Goal: Communication & Community: Ask a question

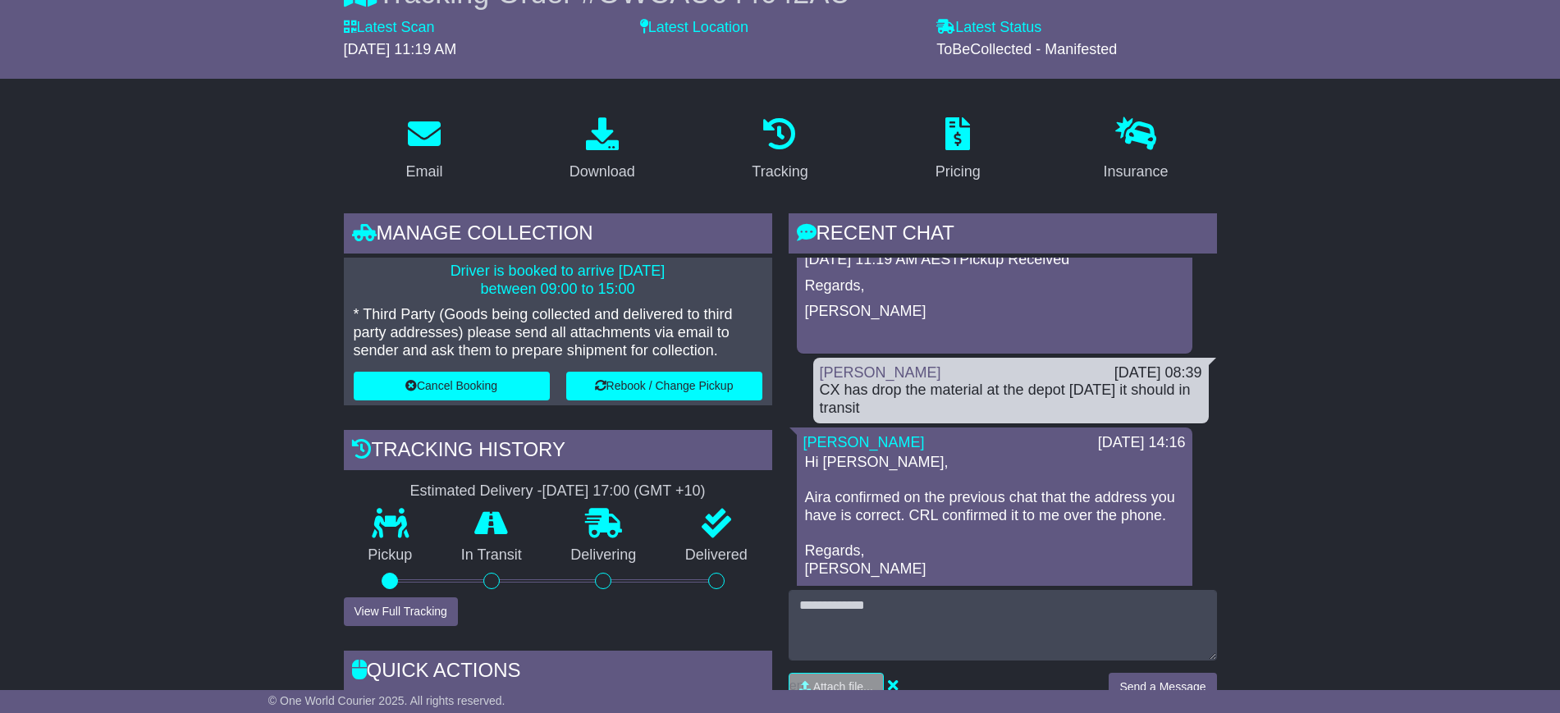
scroll to position [308, 0]
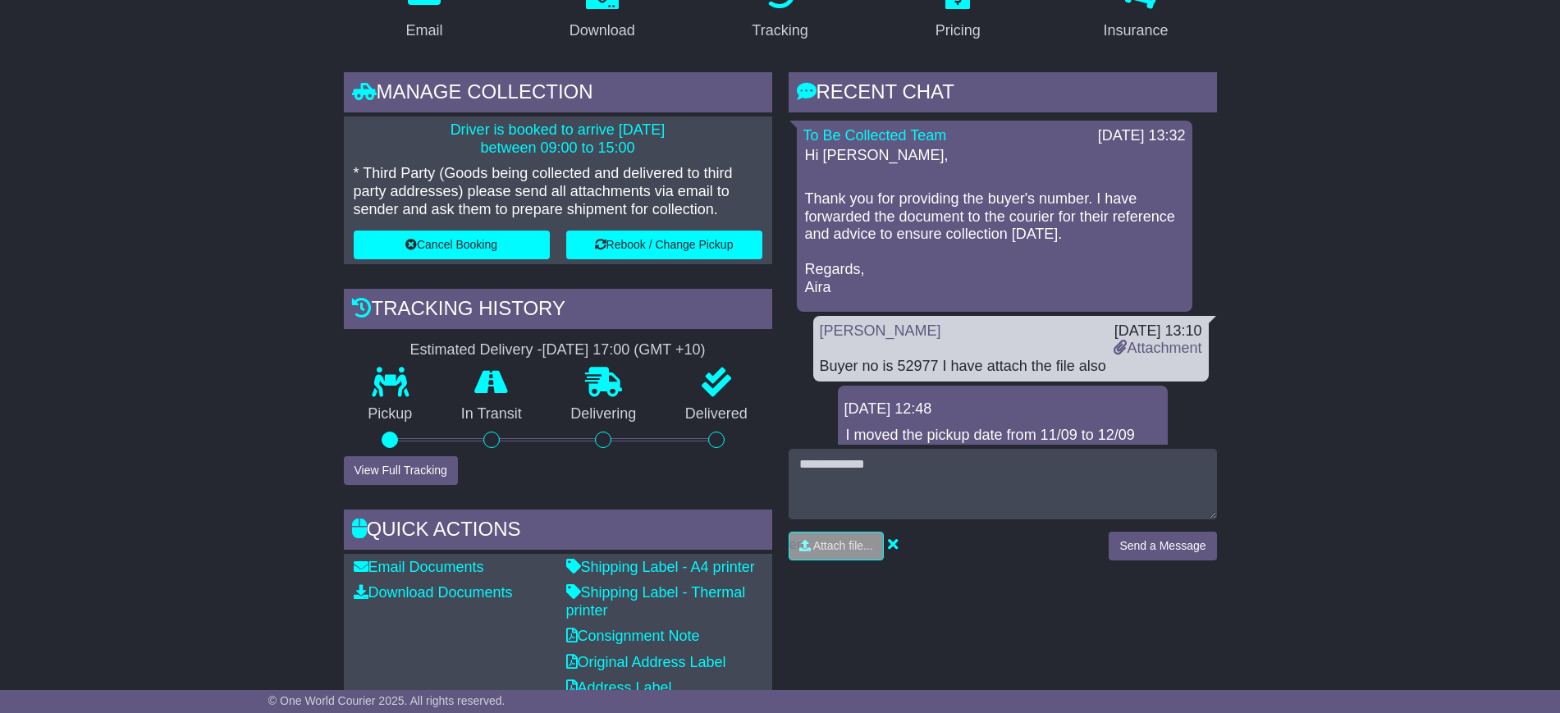
scroll to position [308, 0]
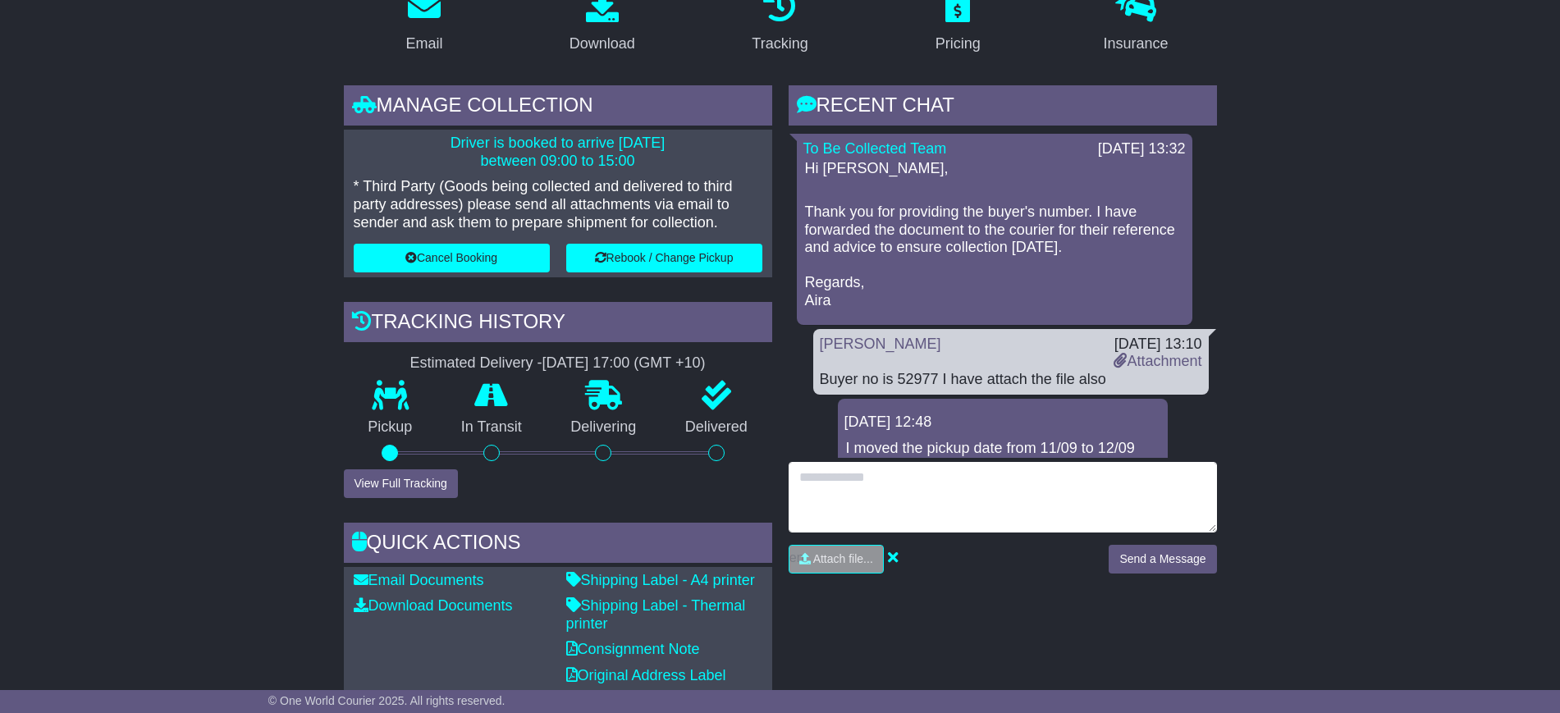
click at [877, 489] on textarea at bounding box center [1002, 497] width 428 height 71
type textarea "**********"
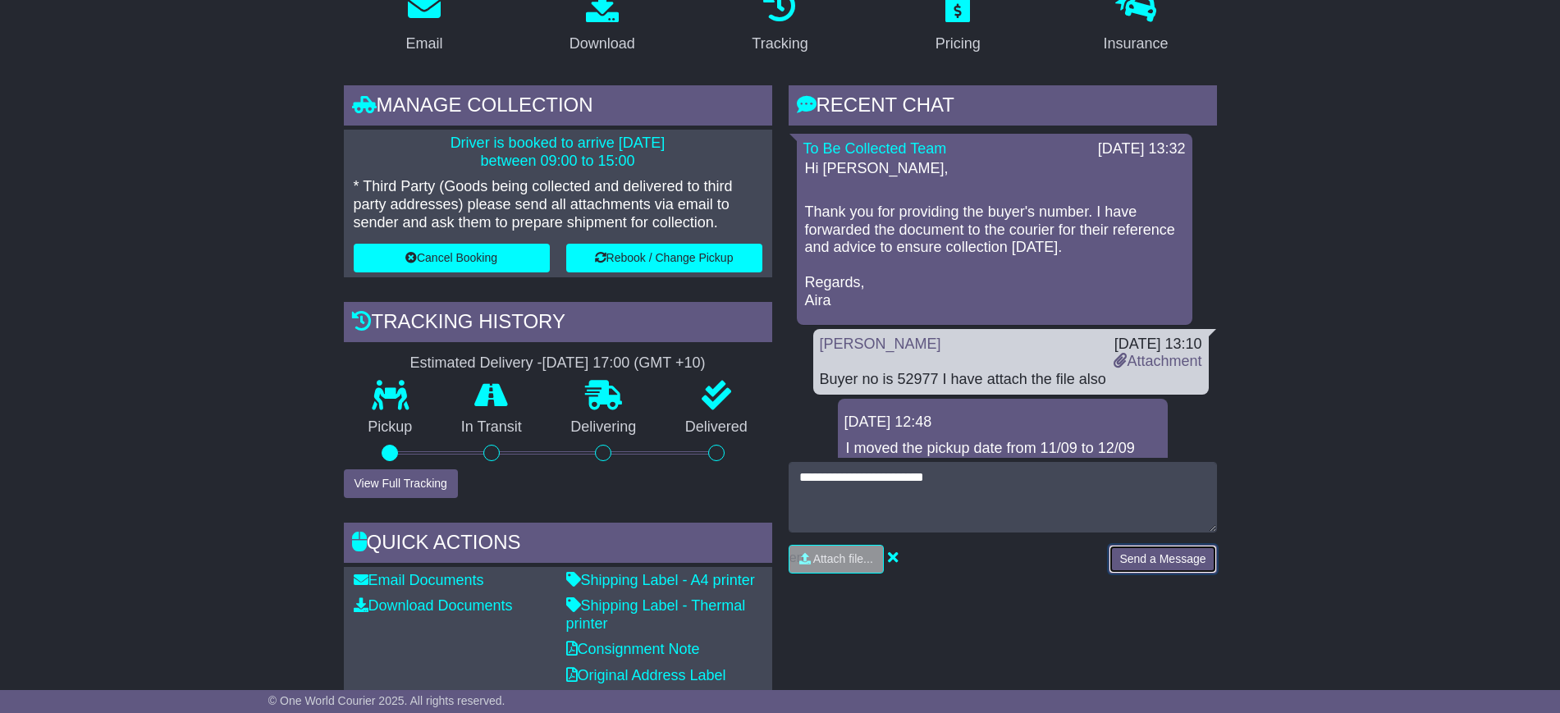
click at [1155, 550] on button "Send a Message" at bounding box center [1161, 559] width 107 height 29
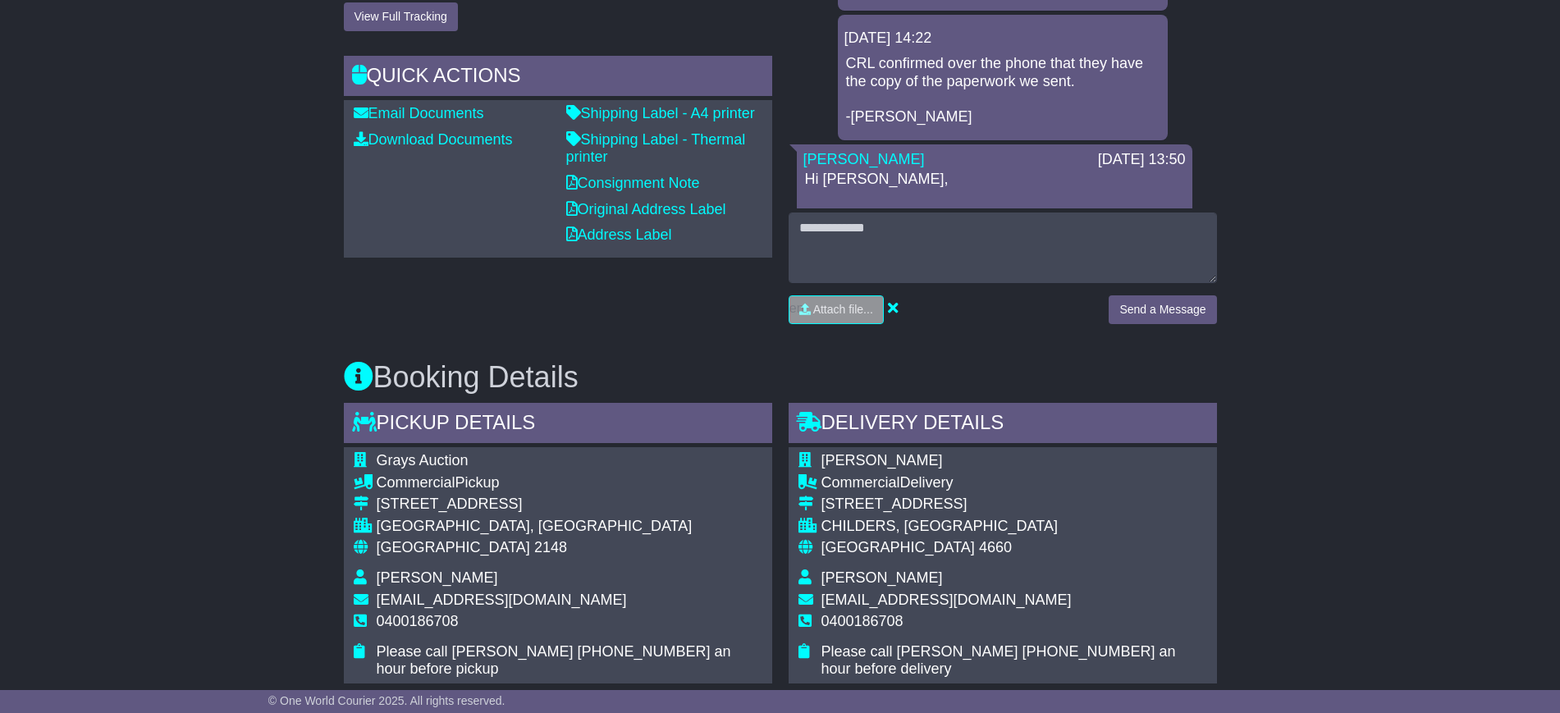
scroll to position [923, 0]
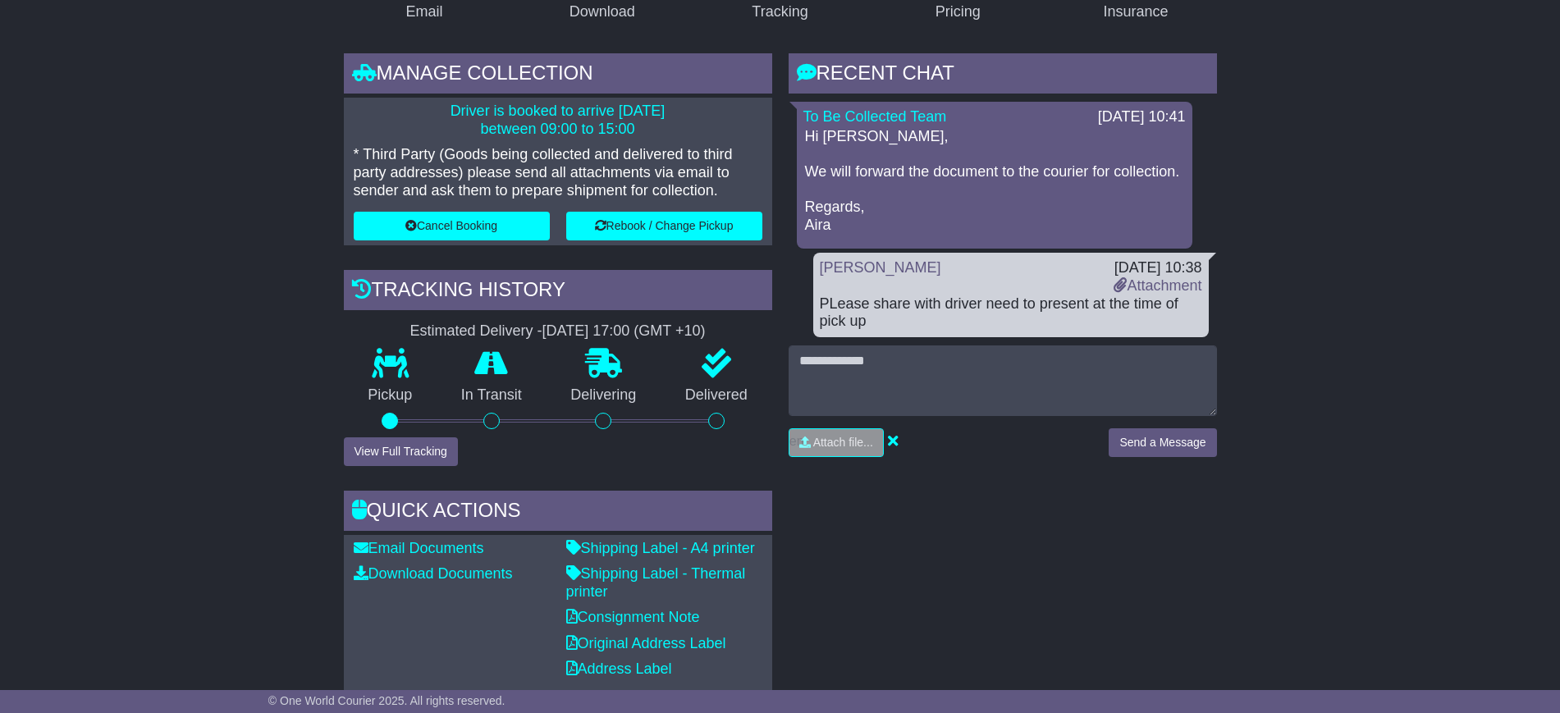
scroll to position [205, 0]
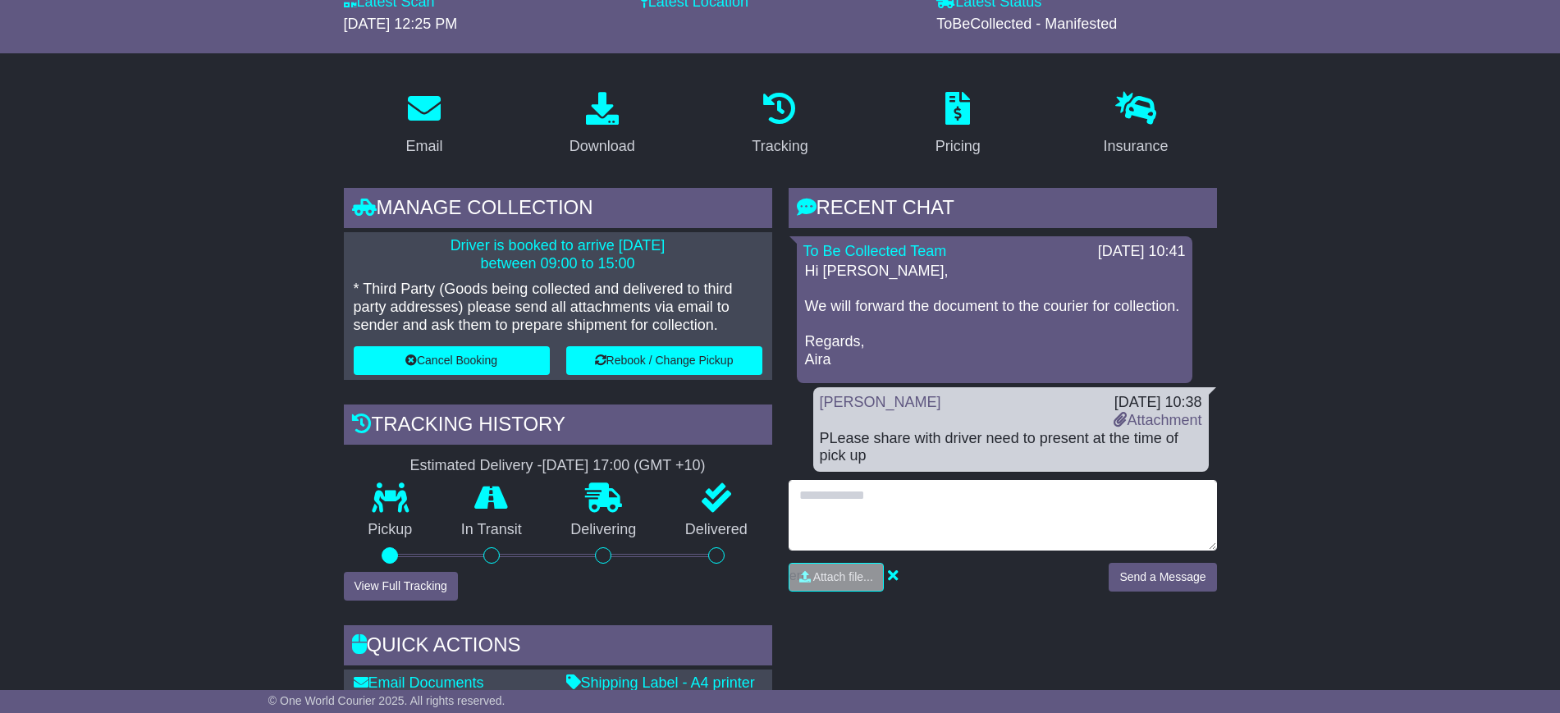
click at [937, 497] on textarea at bounding box center [1002, 515] width 428 height 71
type textarea "**********"
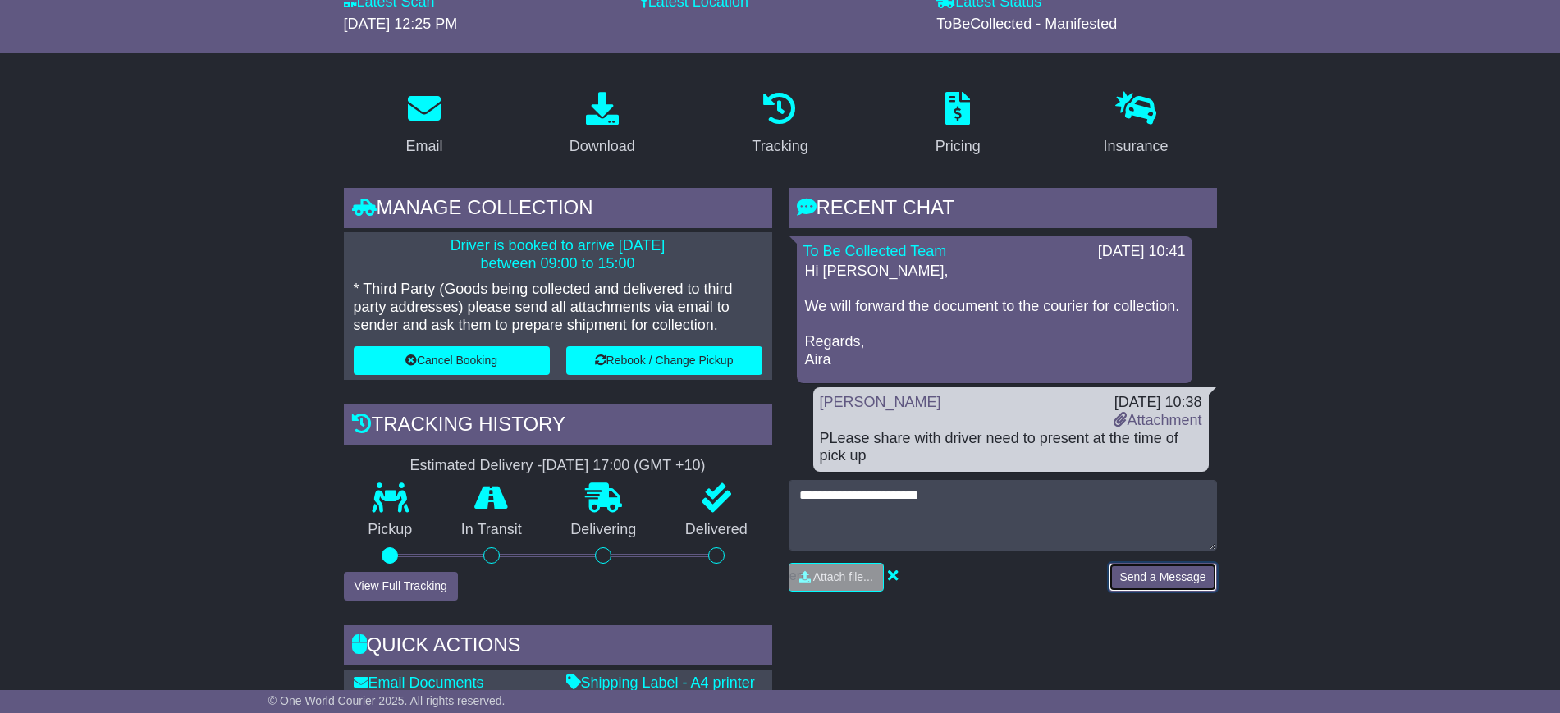
click at [1122, 576] on button "Send a Message" at bounding box center [1161, 577] width 107 height 29
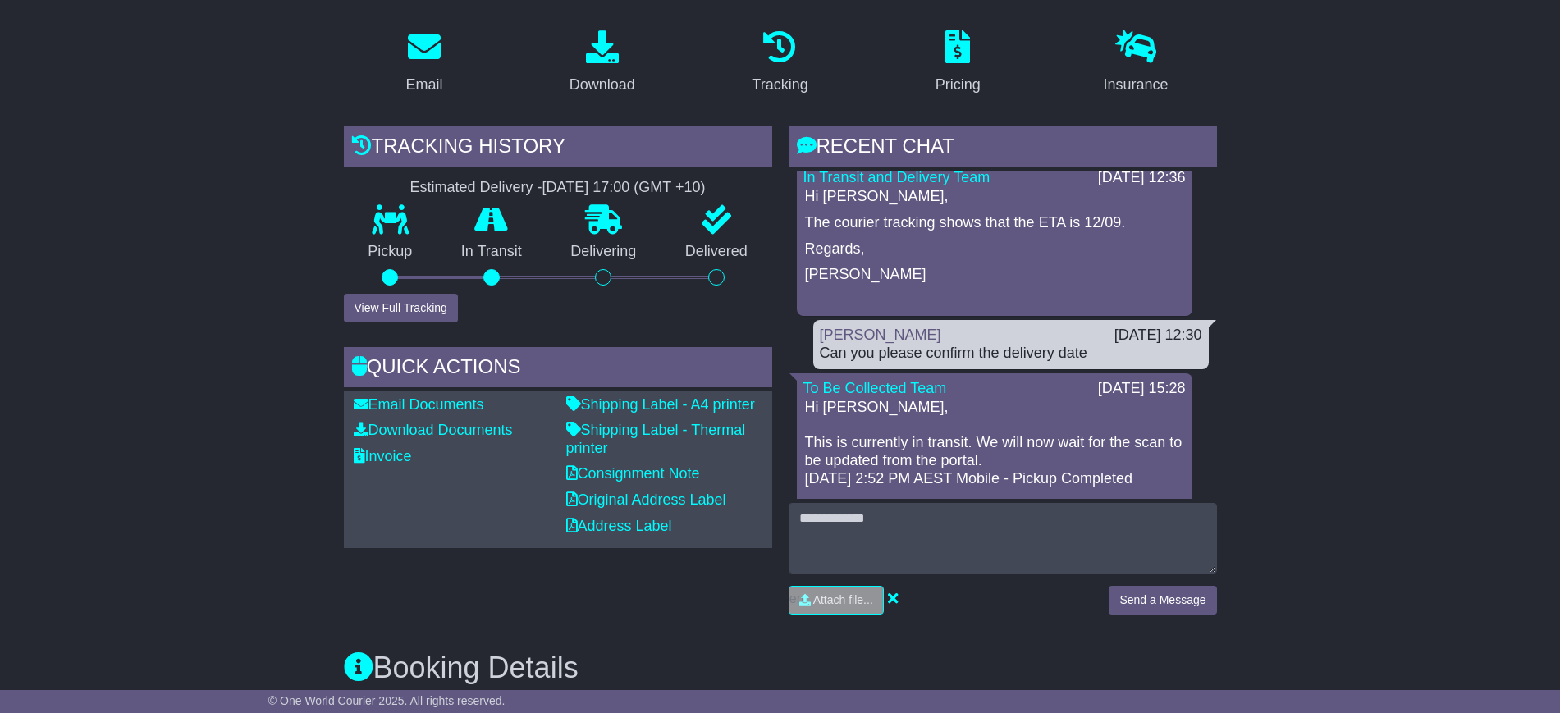
scroll to position [308, 0]
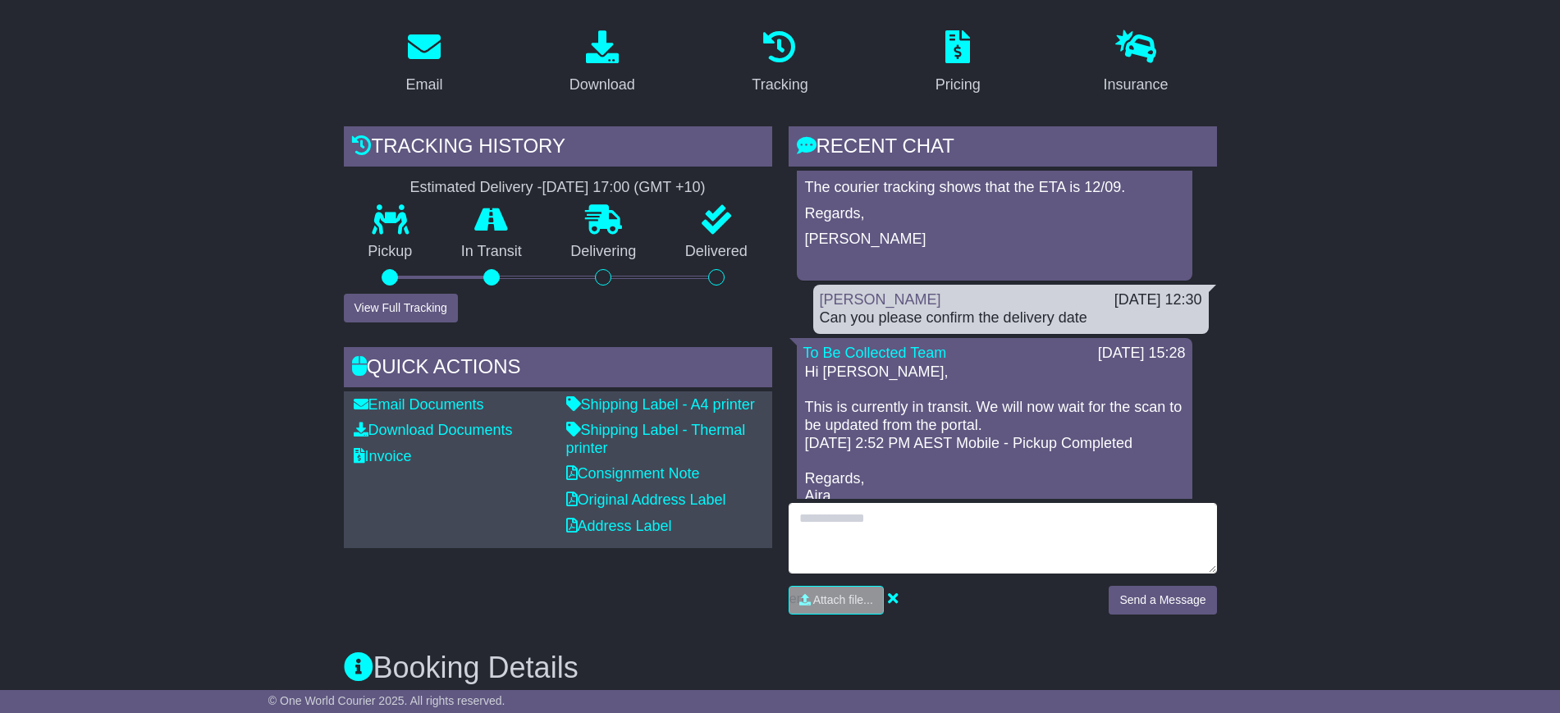
click at [898, 510] on textarea at bounding box center [1002, 538] width 428 height 71
type textarea "**********"
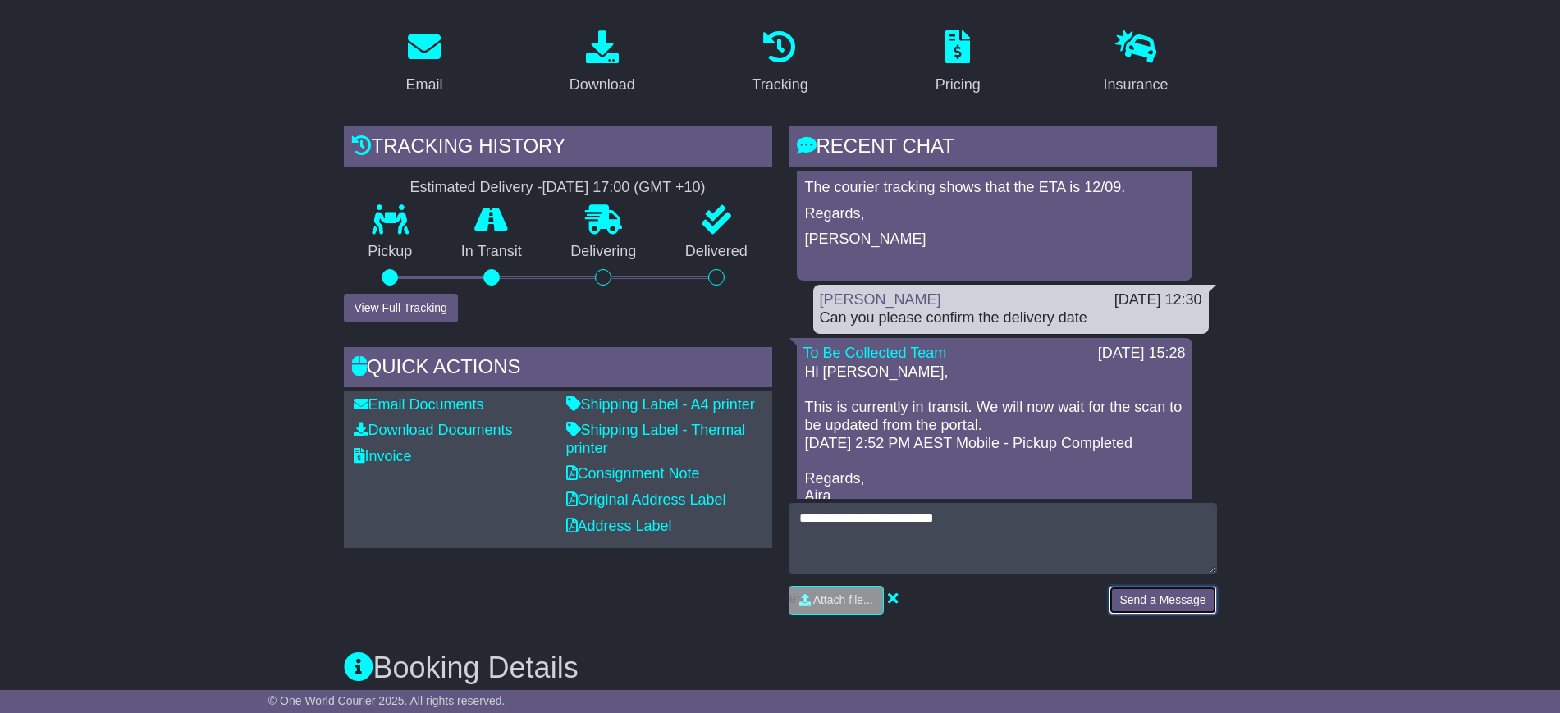
click at [1165, 586] on button "Send a Message" at bounding box center [1161, 600] width 107 height 29
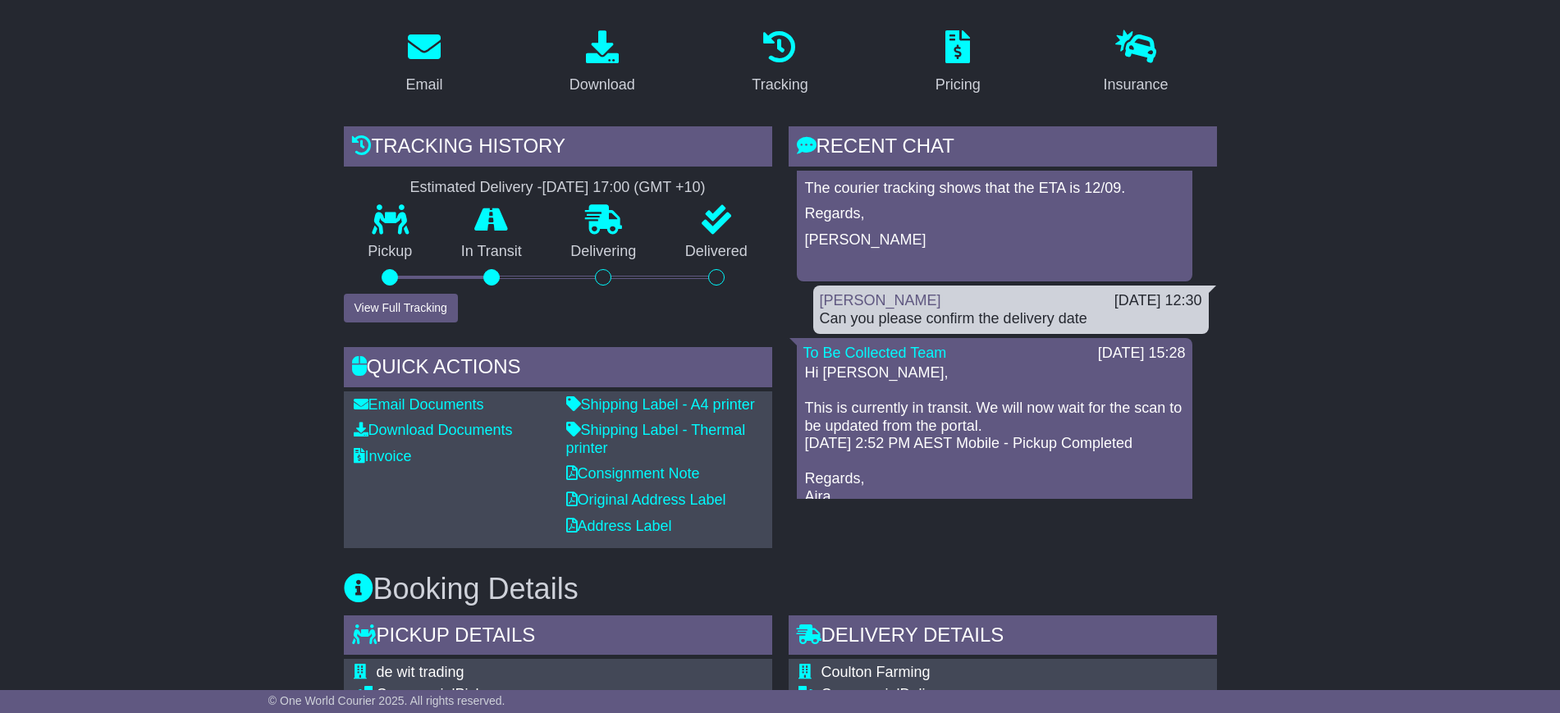
scroll to position [307, 0]
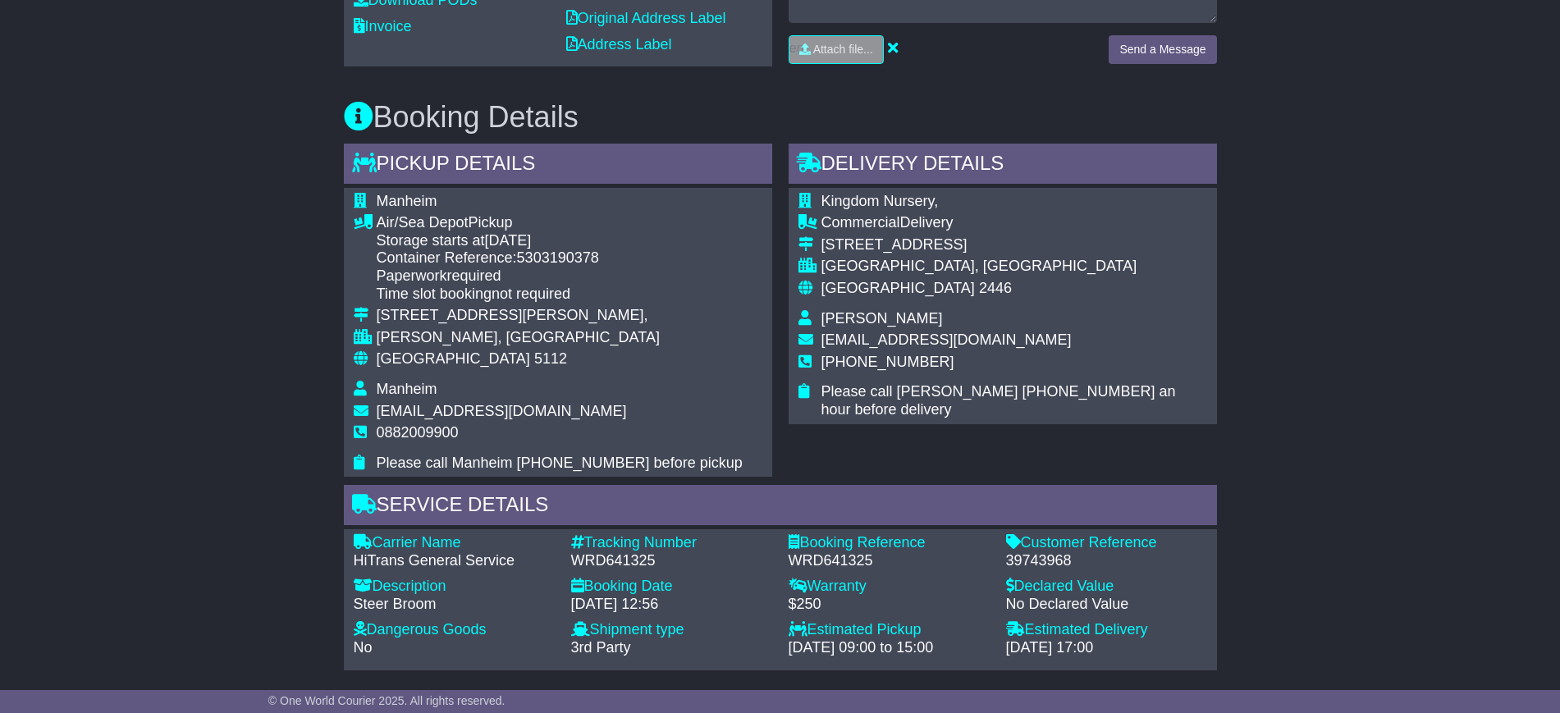
scroll to position [1026, 0]
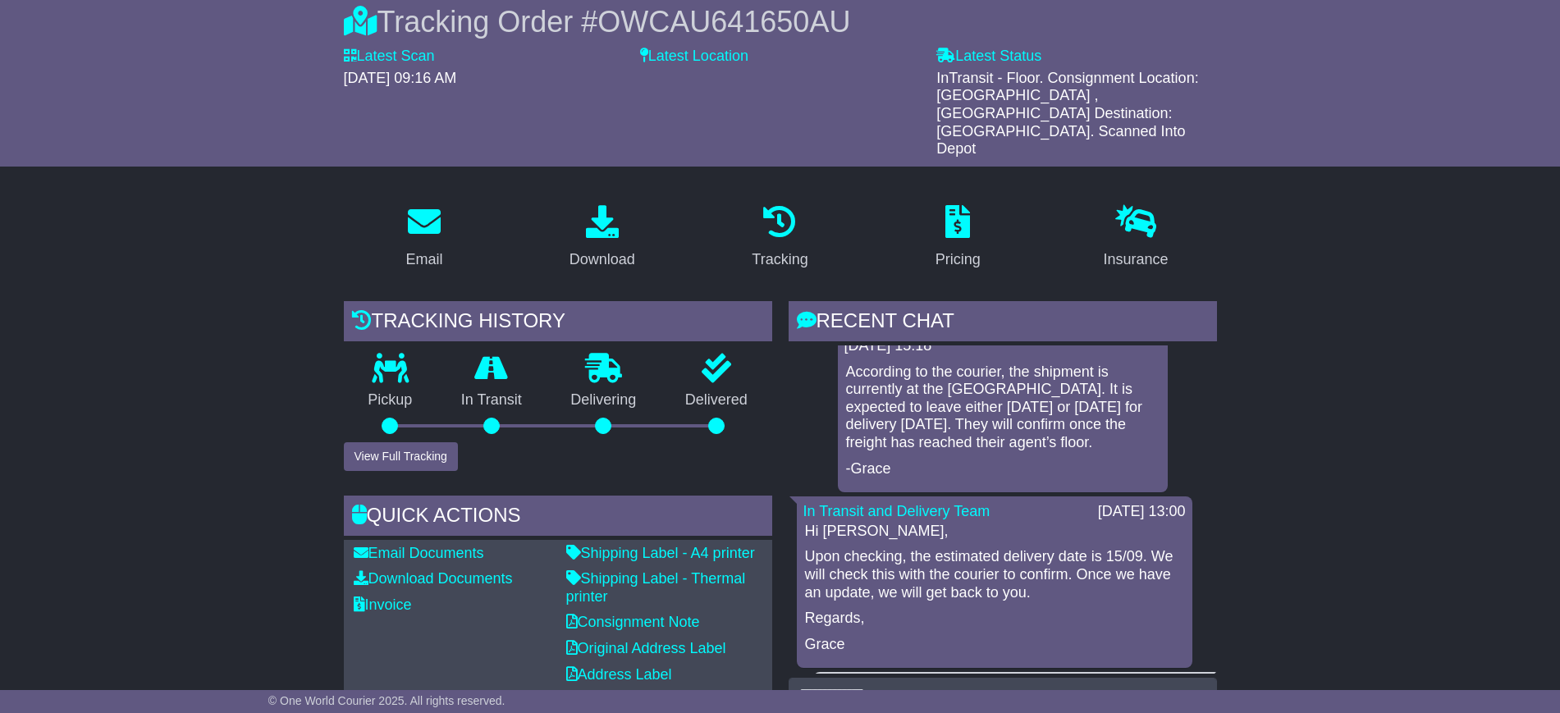
scroll to position [117, 0]
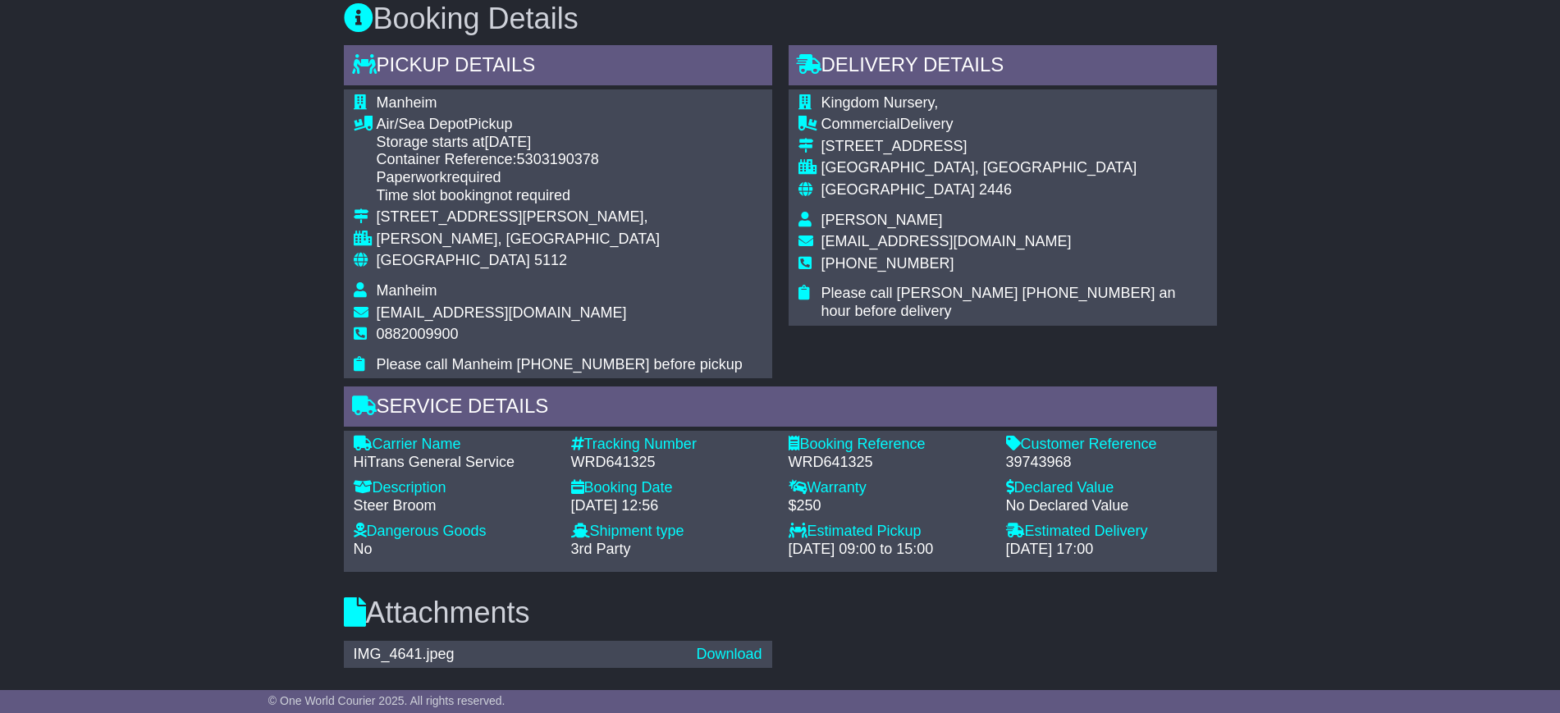
scroll to position [913, 0]
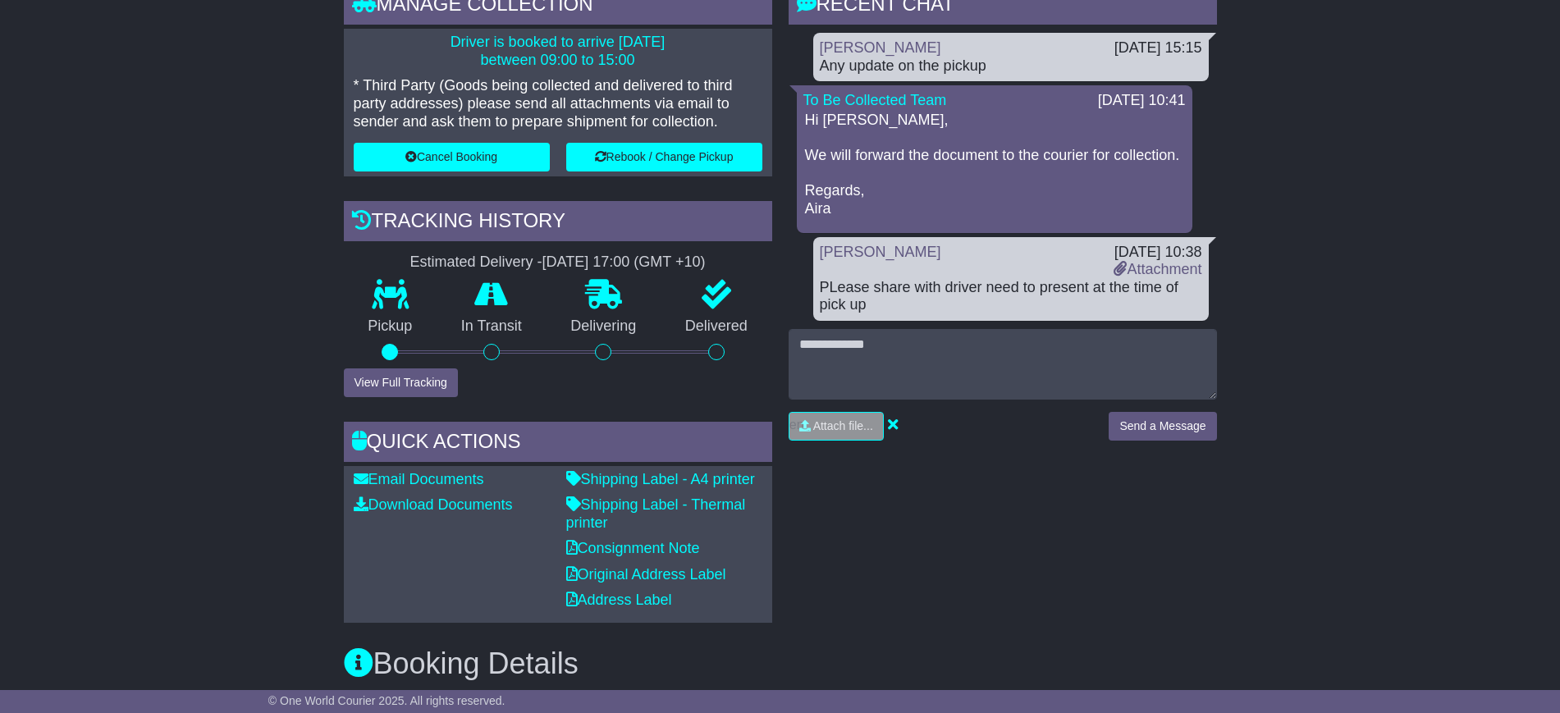
scroll to position [410, 0]
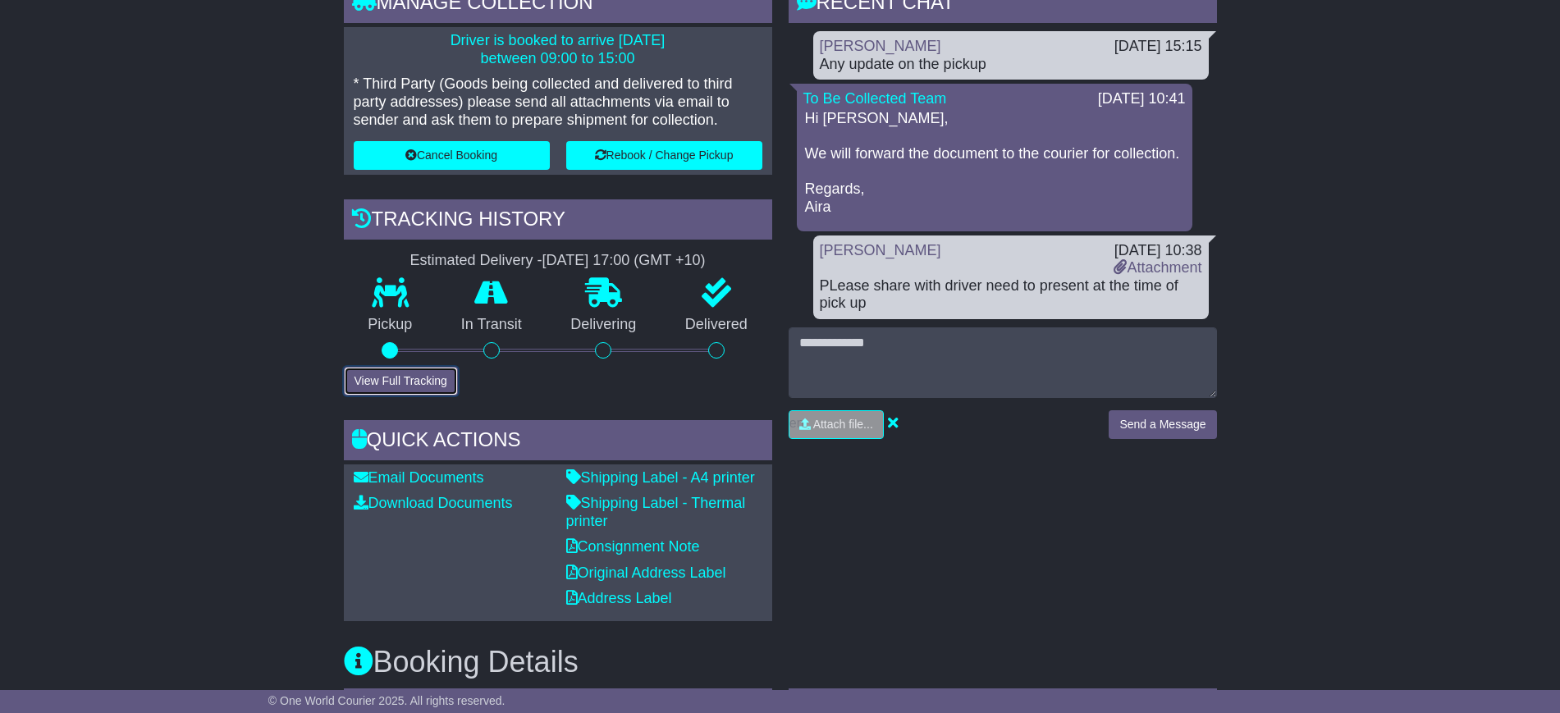
click at [444, 369] on button "View Full Tracking" at bounding box center [401, 381] width 114 height 29
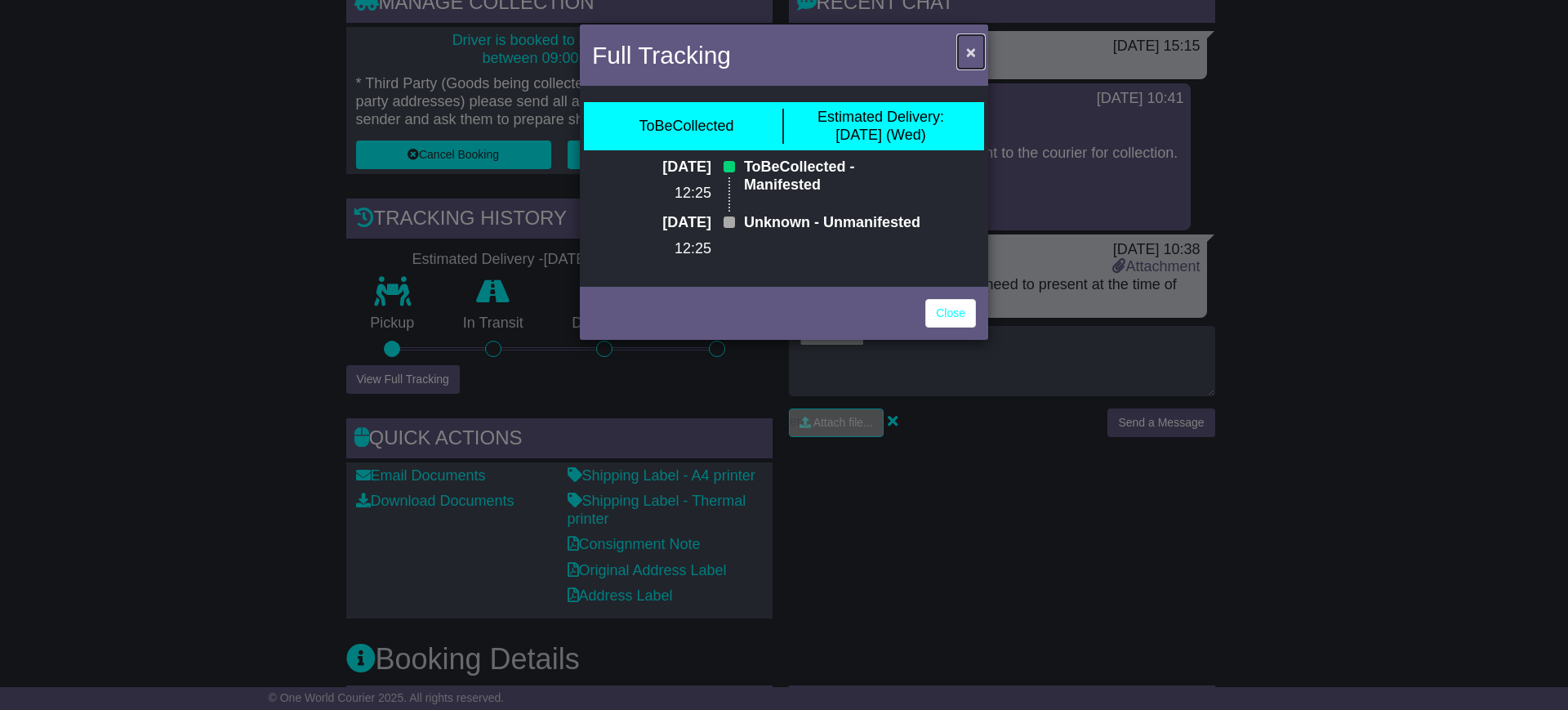
click at [976, 51] on span "×" at bounding box center [972, 52] width 10 height 19
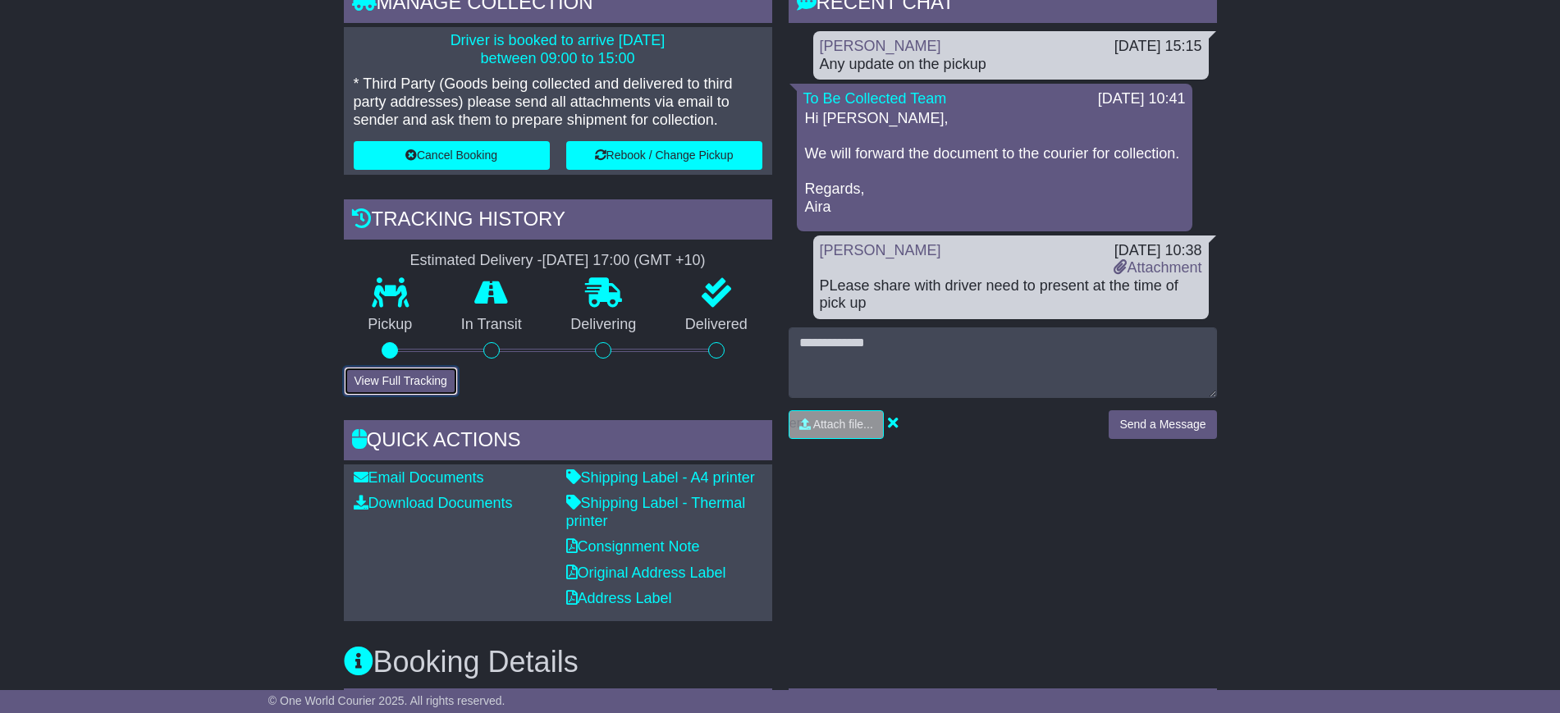
scroll to position [308, 0]
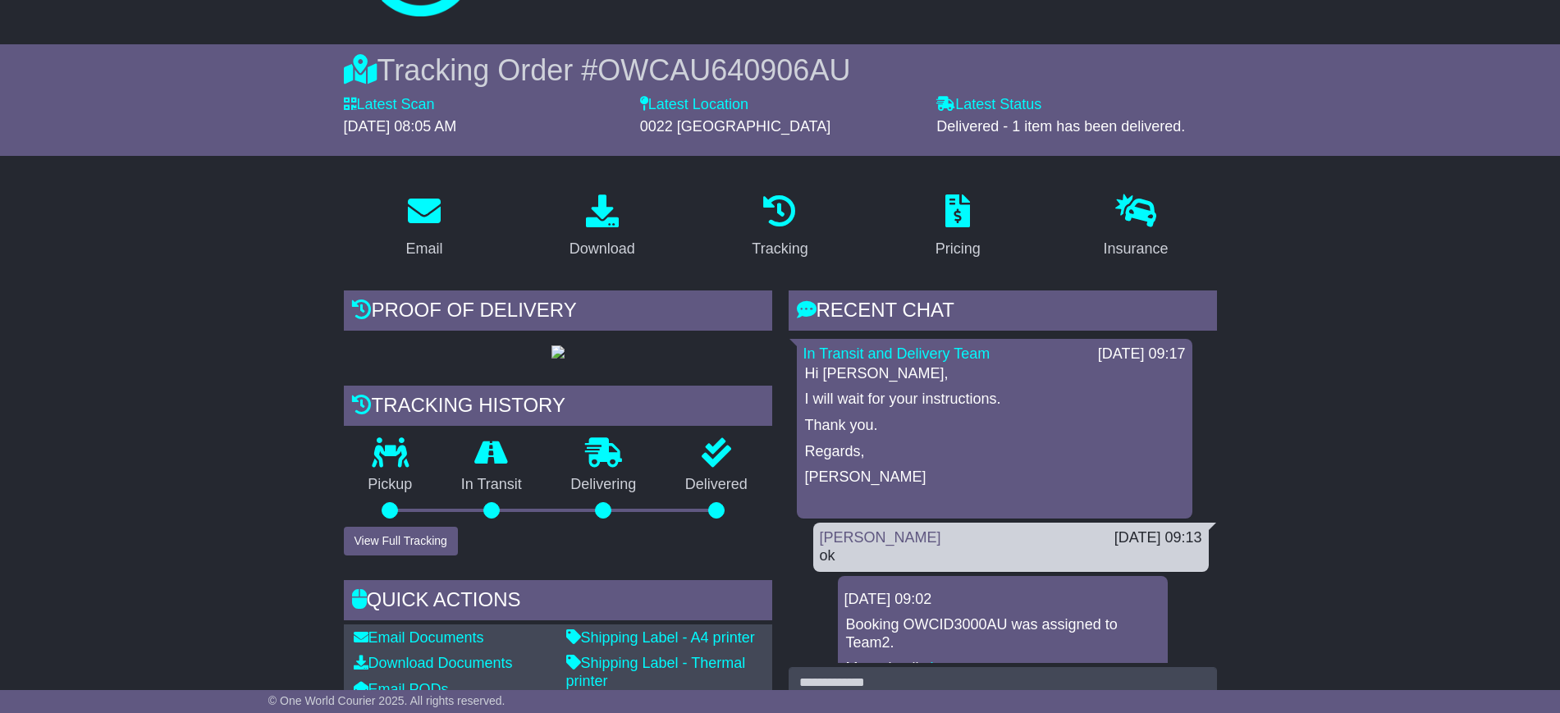
scroll to position [205, 0]
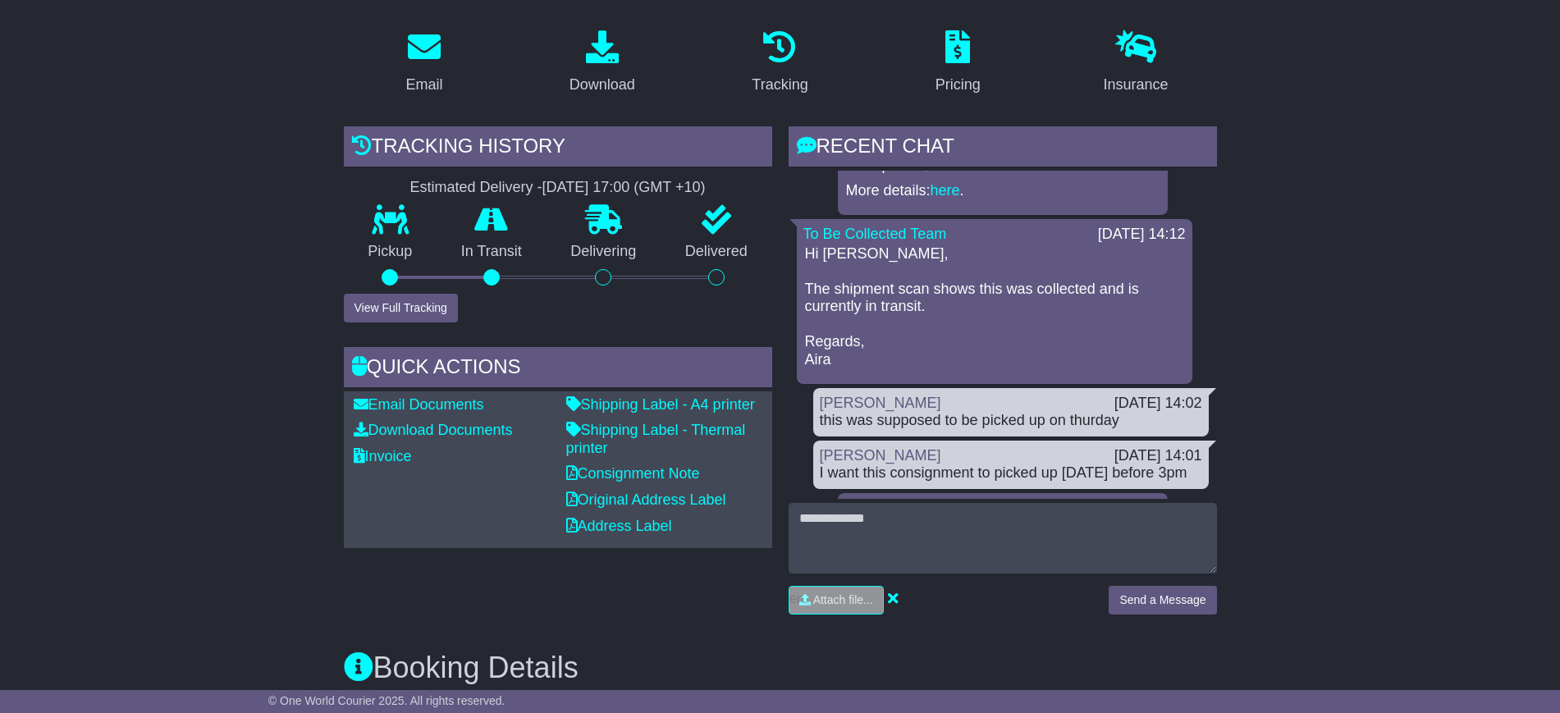
scroll to position [205, 0]
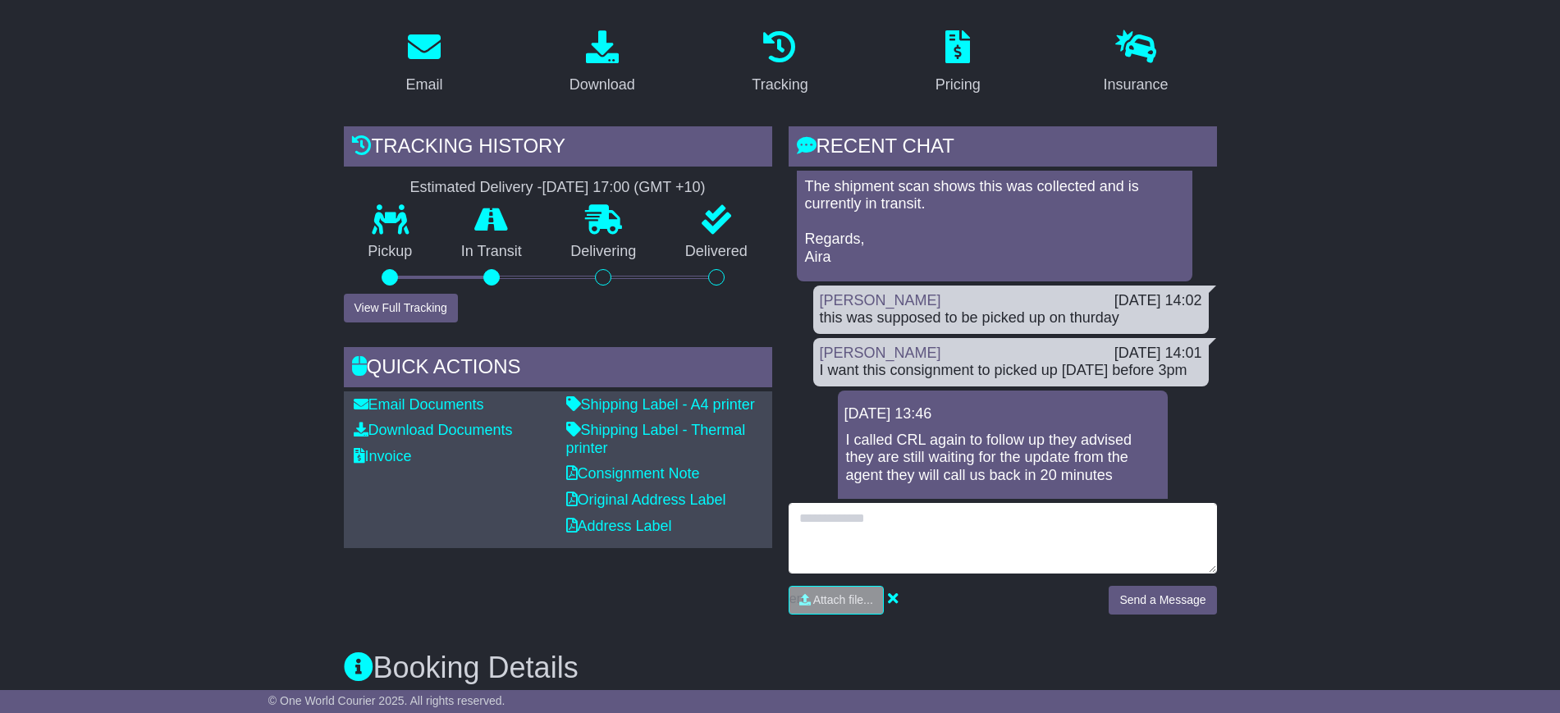
click at [903, 514] on textarea at bounding box center [1002, 538] width 428 height 71
type textarea "**********"
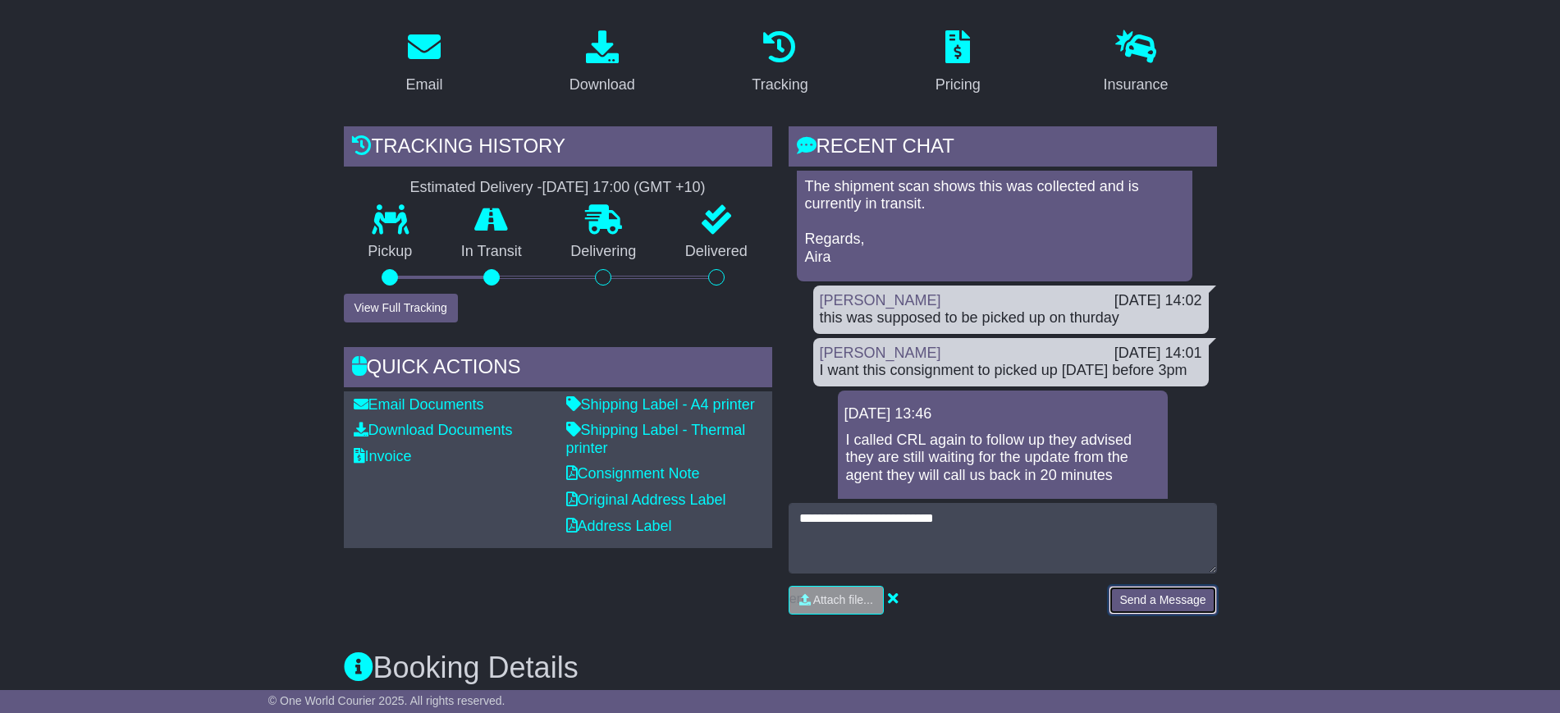
click at [1154, 586] on button "Send a Message" at bounding box center [1161, 600] width 107 height 29
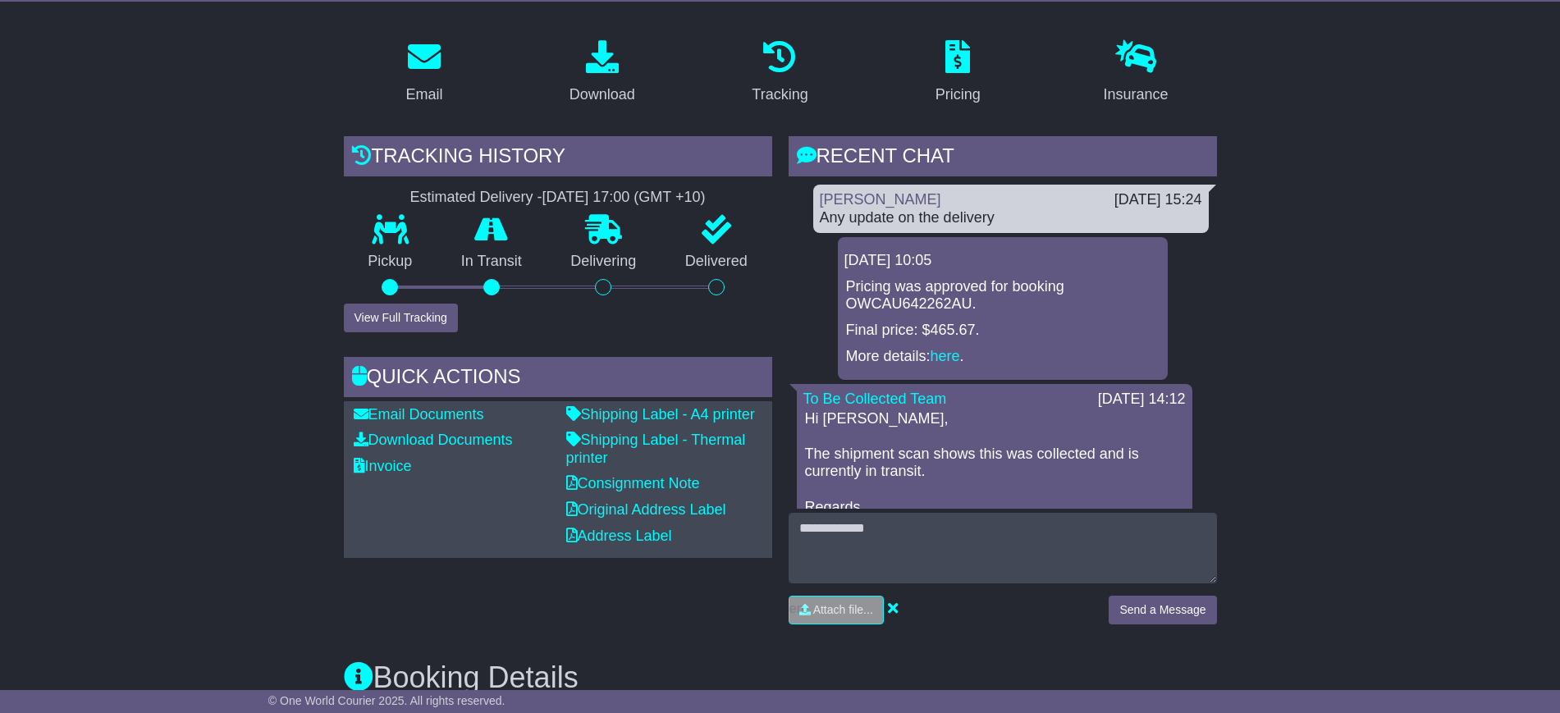
scroll to position [308, 0]
